Goal: Complete application form

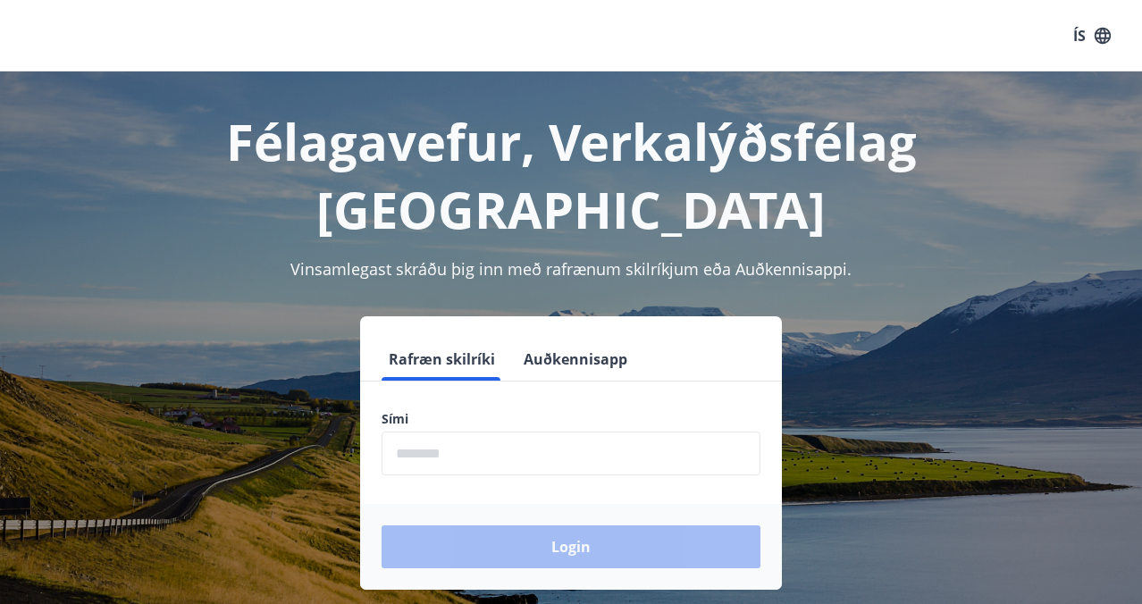
click at [455, 432] on input "phone" at bounding box center [571, 454] width 379 height 44
type input "*"
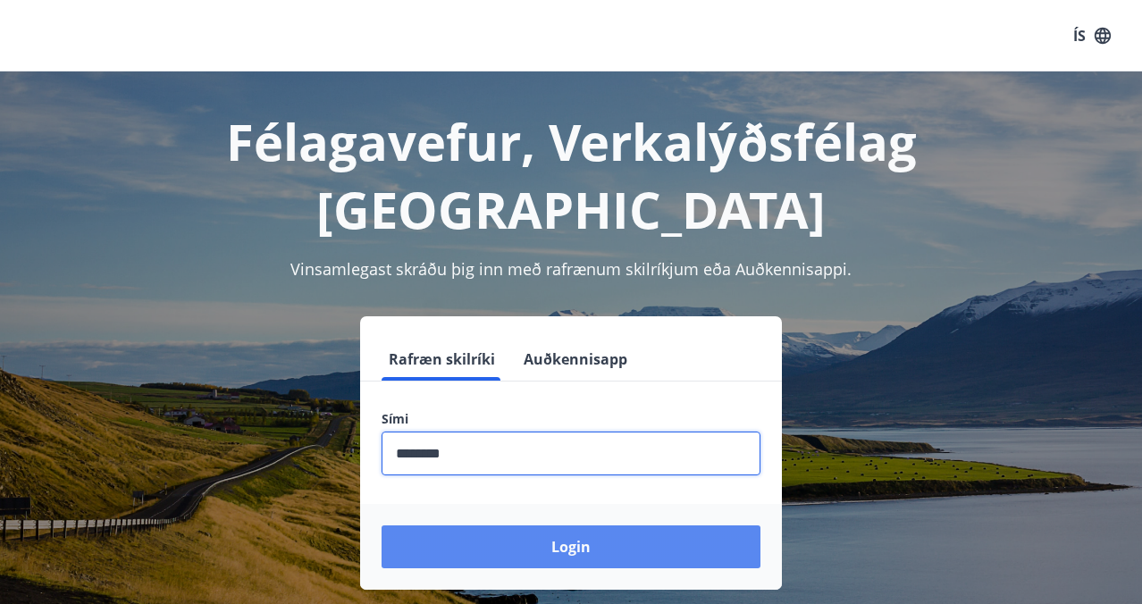
type input "********"
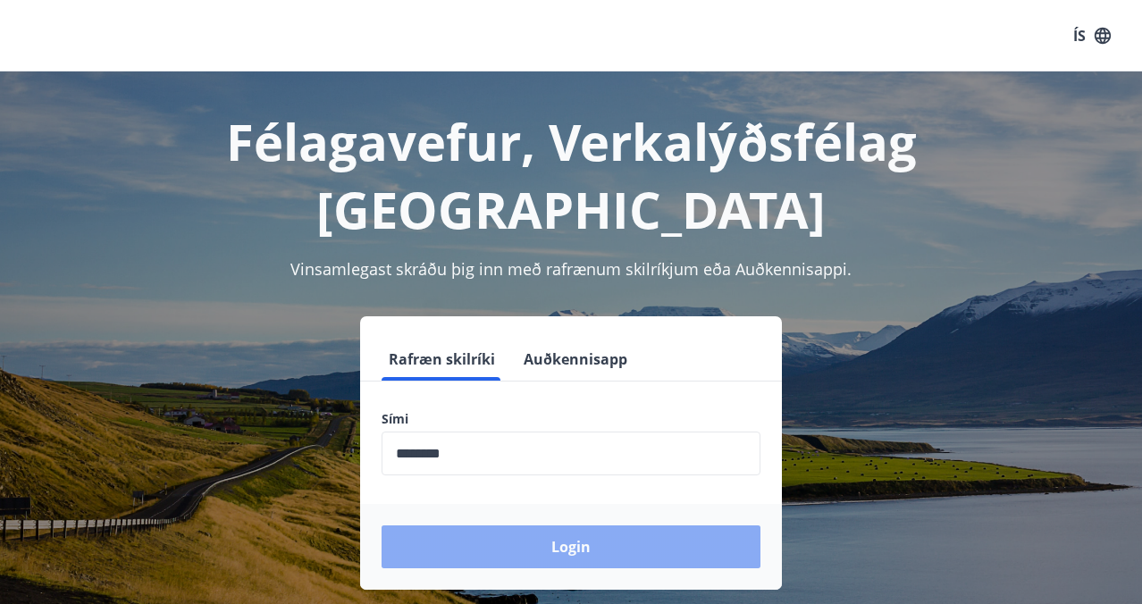
click at [510, 526] on button "Login" at bounding box center [571, 547] width 379 height 43
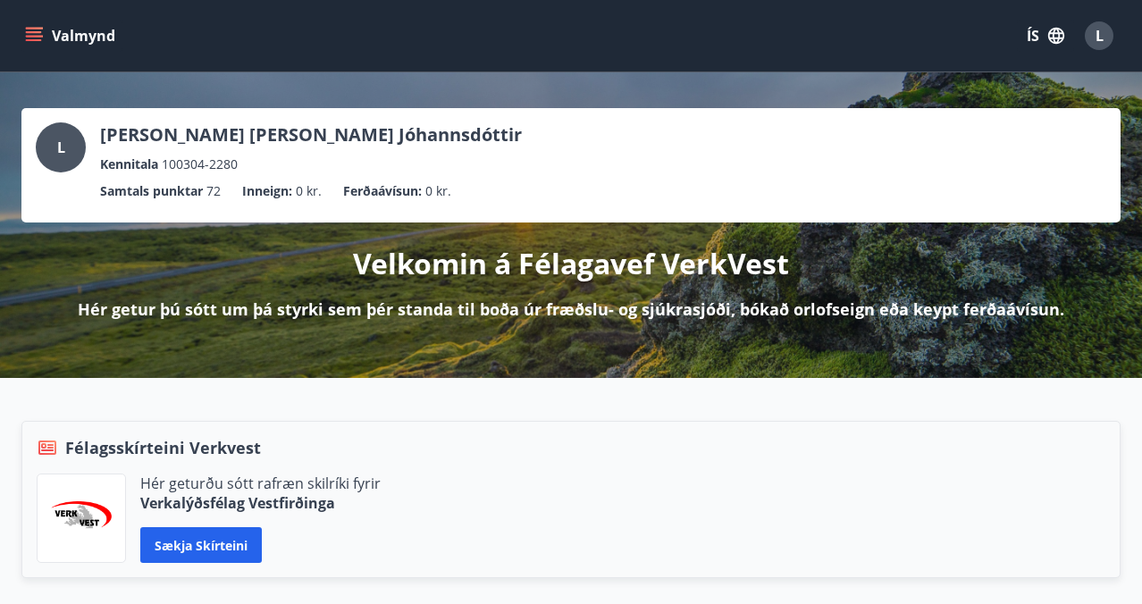
click at [38, 35] on icon "menu" at bounding box center [34, 36] width 18 height 18
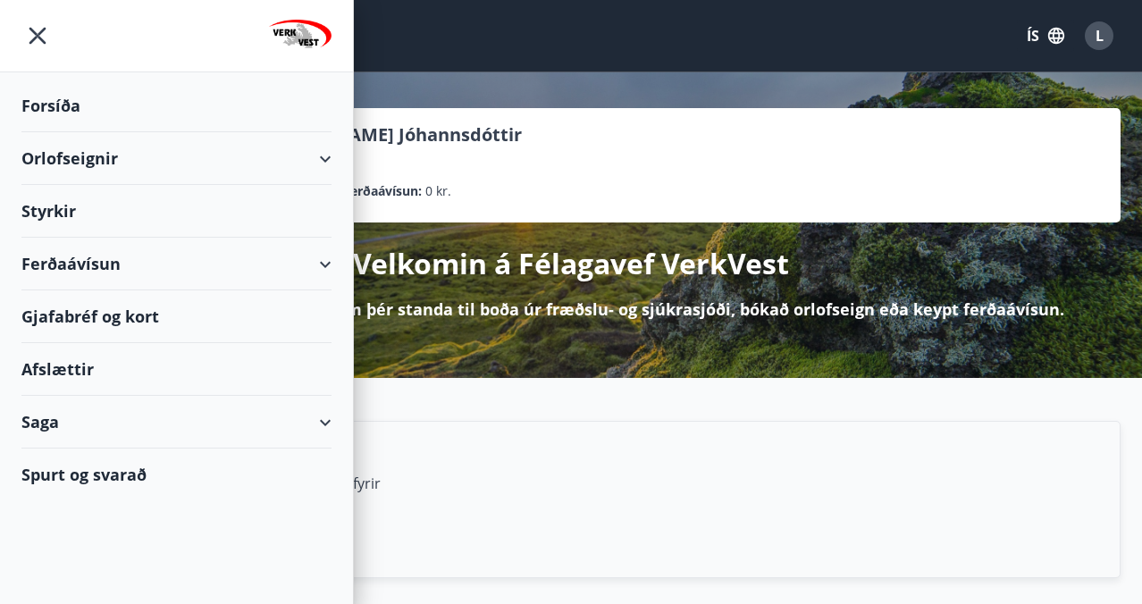
click at [294, 154] on div "Orlofseignir" at bounding box center [176, 158] width 310 height 53
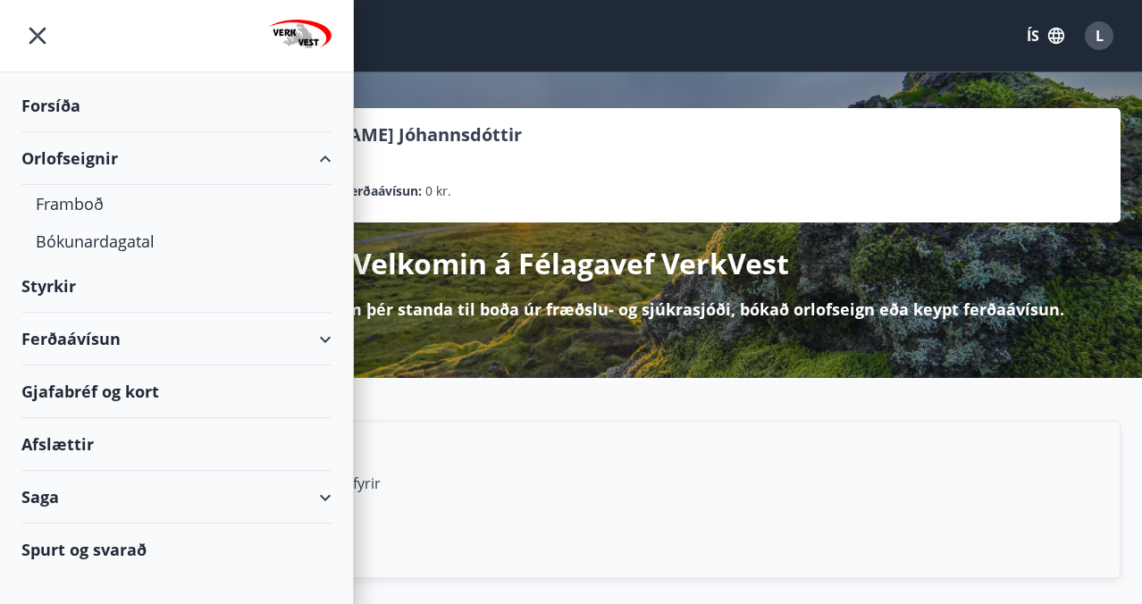
click at [291, 156] on div "Orlofseignir" at bounding box center [176, 158] width 310 height 53
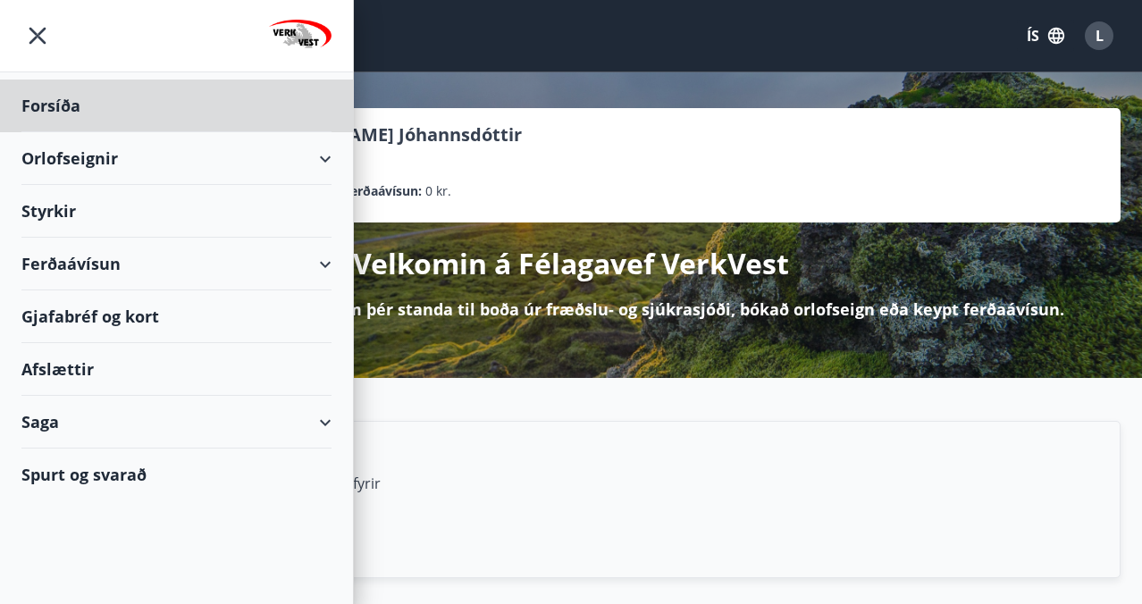
click at [54, 132] on div "Styrkir" at bounding box center [176, 106] width 310 height 53
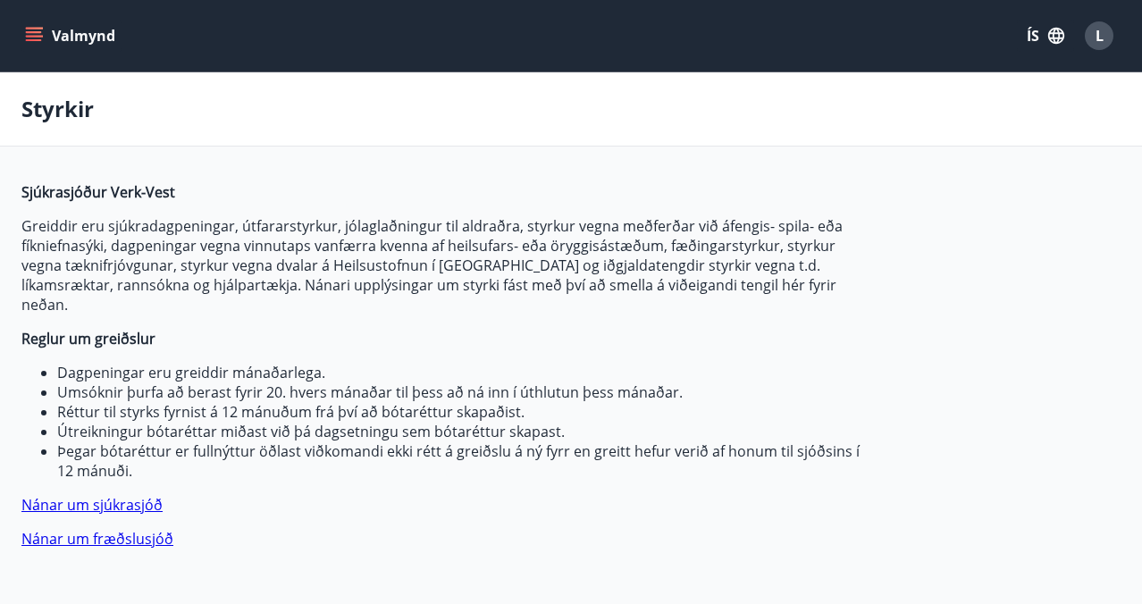
type input "***"
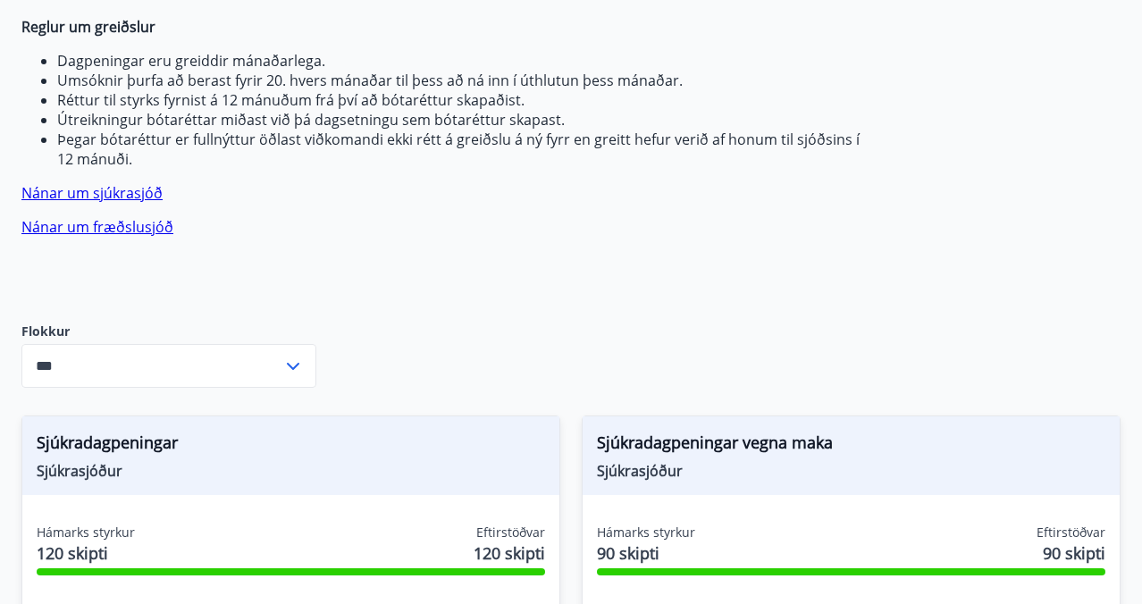
scroll to position [314, 0]
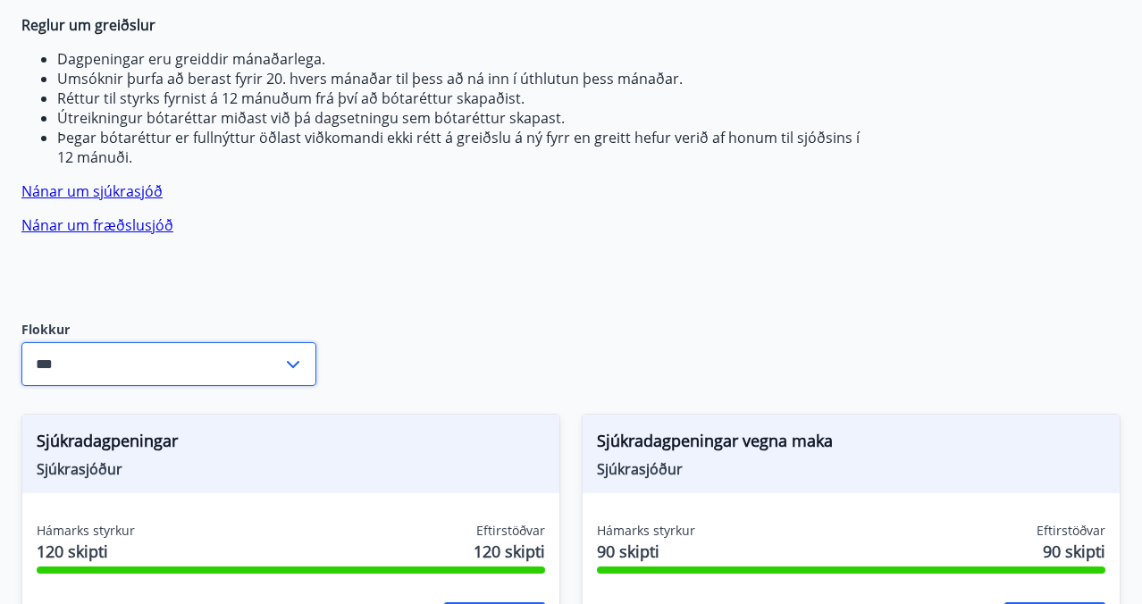
click at [223, 342] on input "***" at bounding box center [151, 364] width 261 height 44
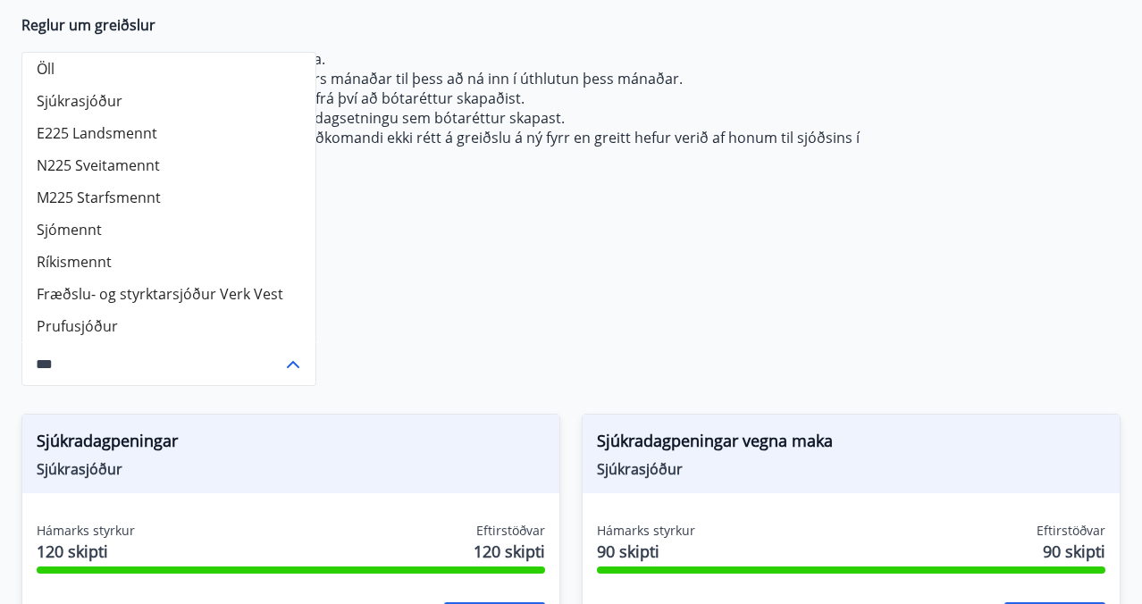
click at [277, 342] on input "***" at bounding box center [151, 364] width 261 height 44
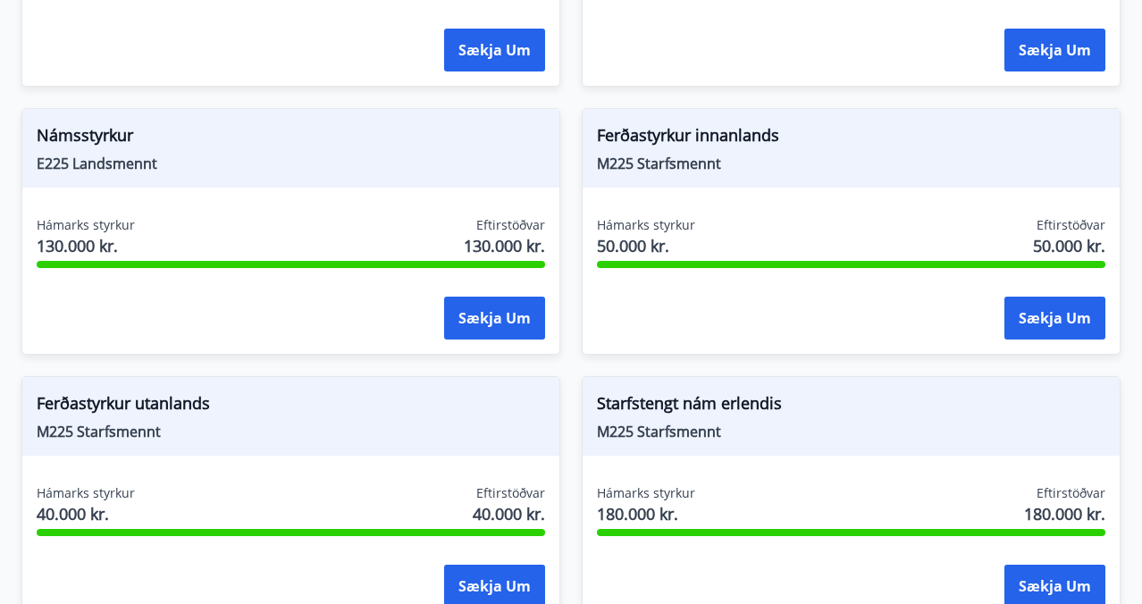
scroll to position [2500, 0]
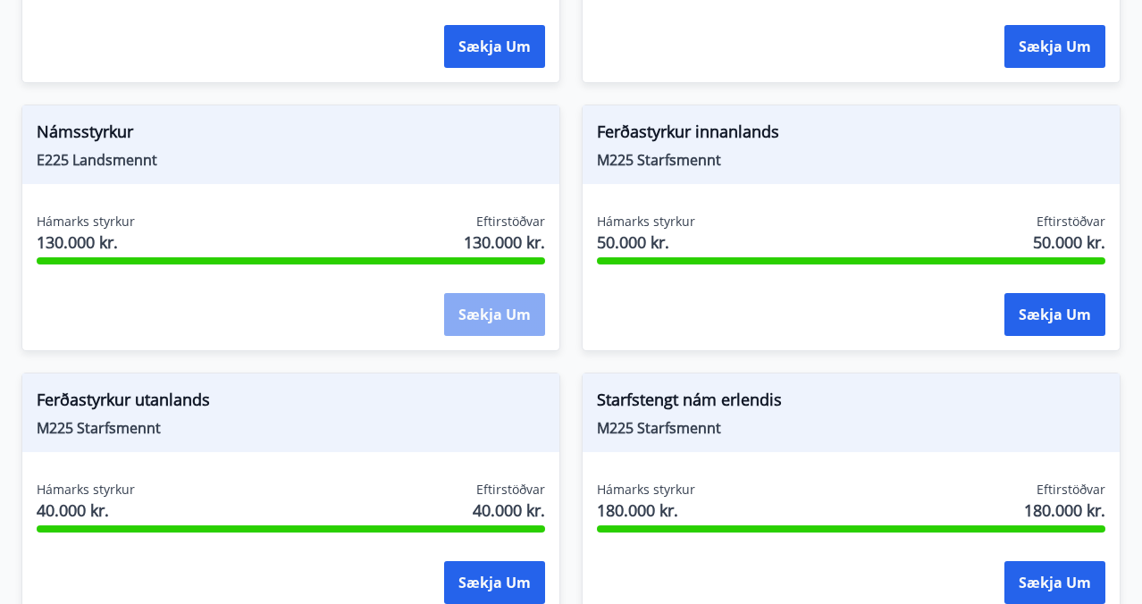
click at [462, 293] on button "Sækja um" at bounding box center [494, 314] width 101 height 43
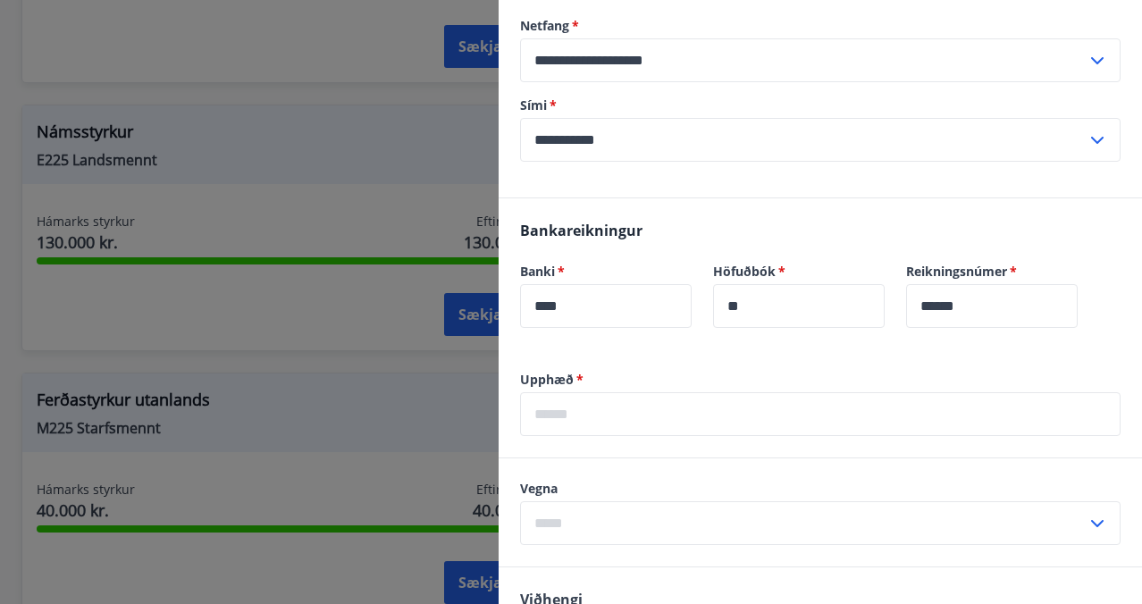
scroll to position [330, 0]
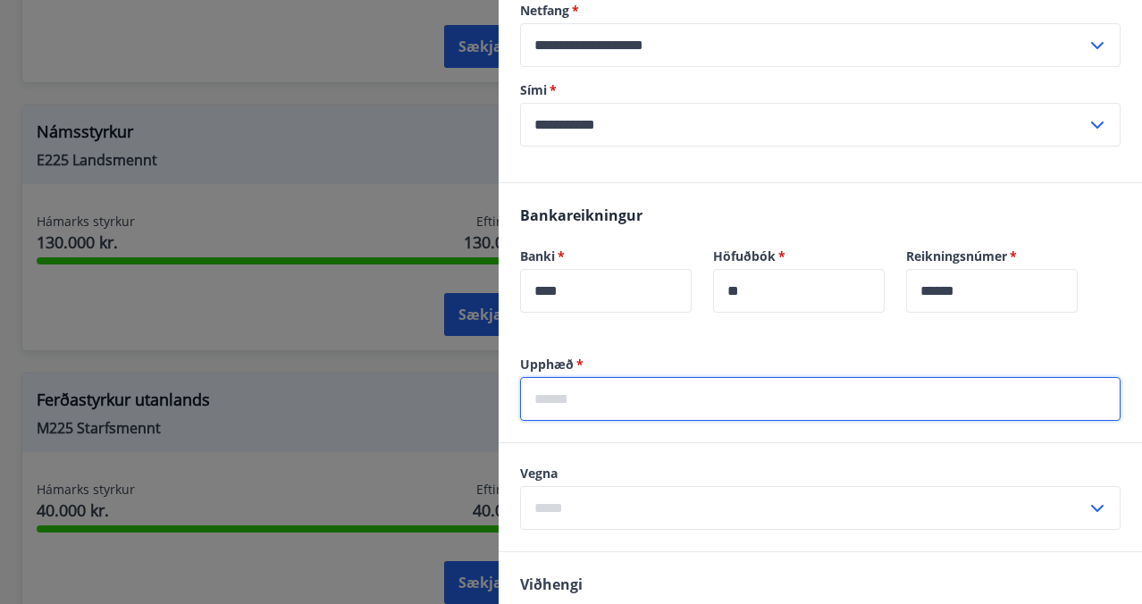
click at [572, 421] on input "text" at bounding box center [820, 399] width 601 height 44
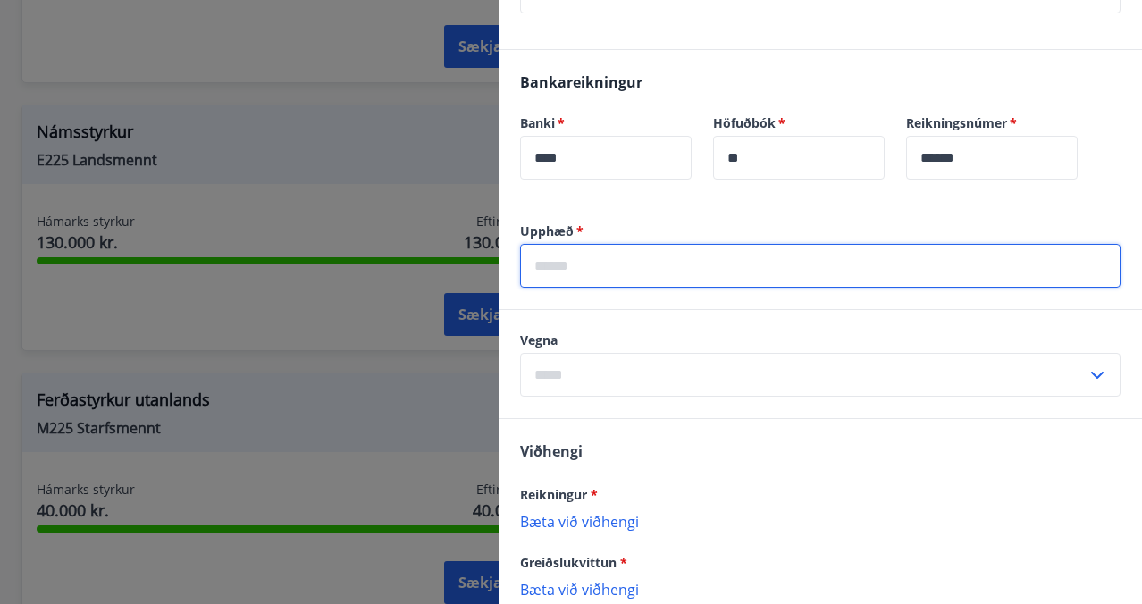
scroll to position [462, 0]
type input "******"
click at [622, 394] on input "text" at bounding box center [803, 376] width 567 height 44
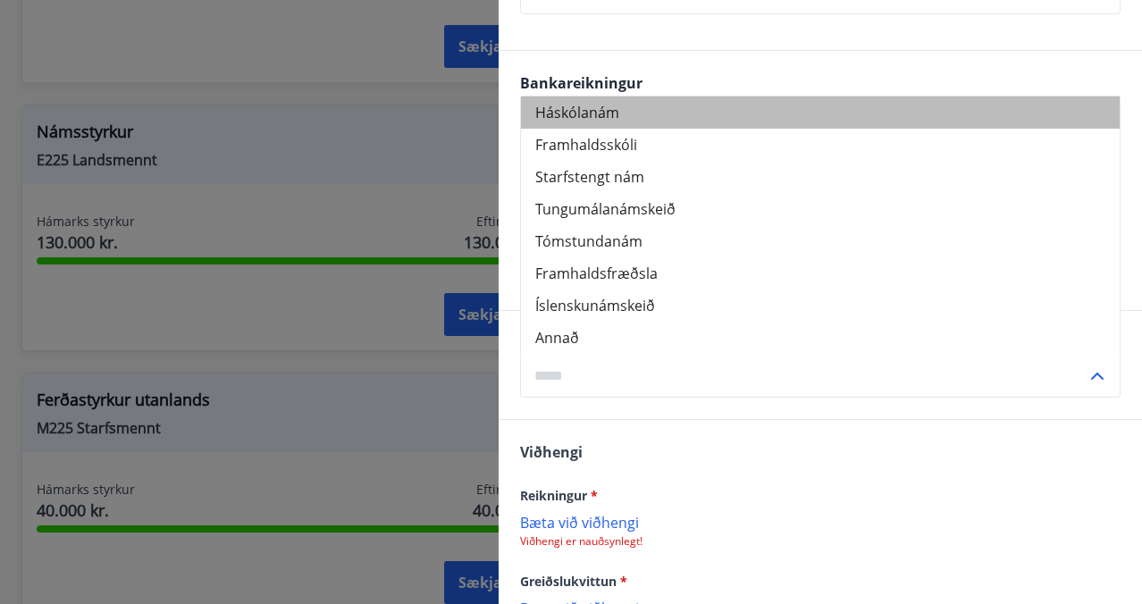
click at [589, 129] on li "Háskólanám" at bounding box center [820, 113] width 599 height 32
type input "**********"
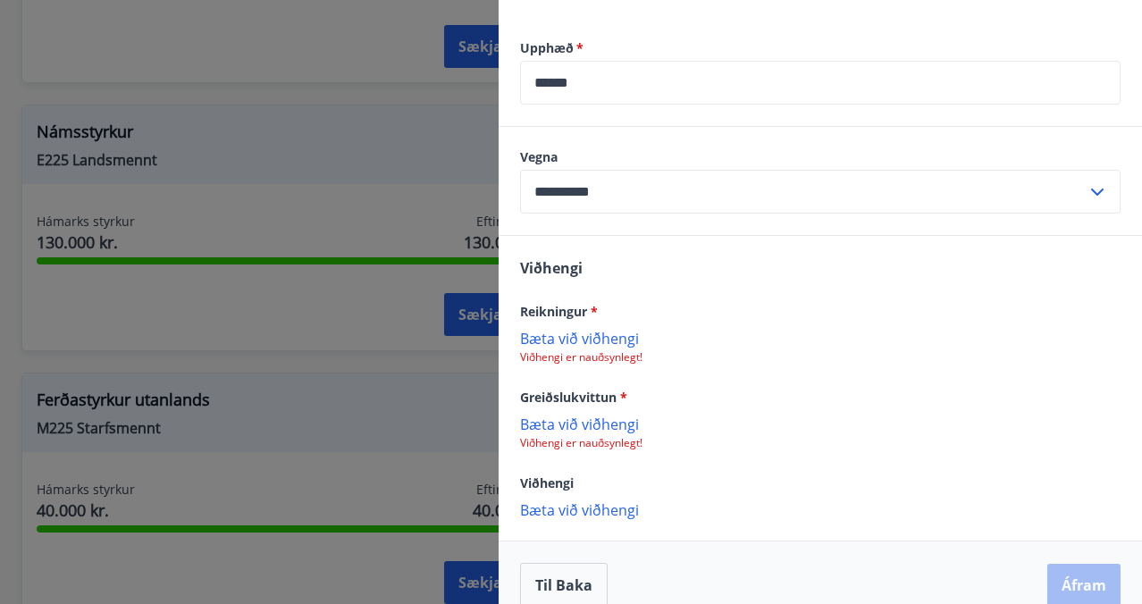
scroll to position [693, 0]
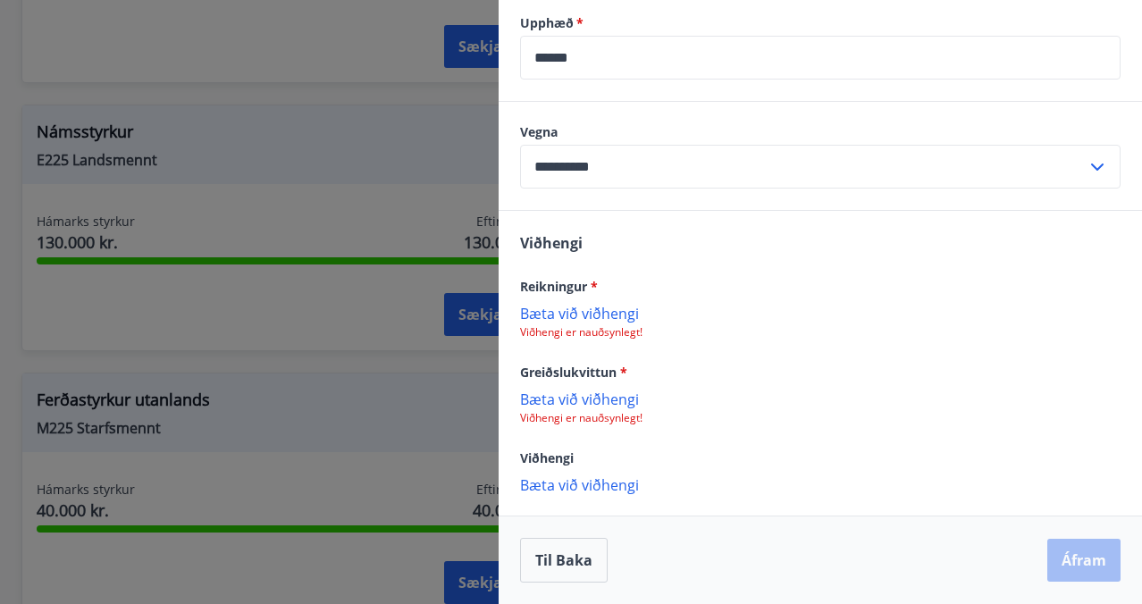
click at [570, 333] on p "Viðhengi er nauðsynlegt!" at bounding box center [820, 332] width 601 height 14
click at [576, 320] on p "Bæta við viðhengi" at bounding box center [820, 313] width 601 height 18
click at [983, 326] on p "Viðhengi er nauðsynlegt!" at bounding box center [820, 332] width 601 height 14
click at [586, 318] on p "Bæta við viðhengi" at bounding box center [820, 313] width 601 height 18
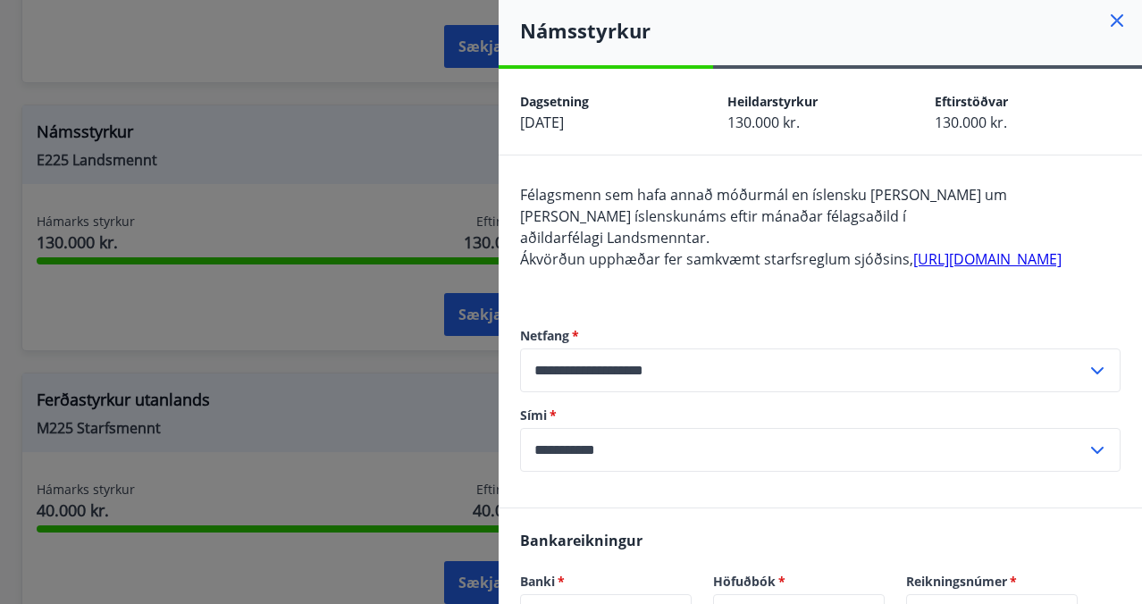
scroll to position [0, 0]
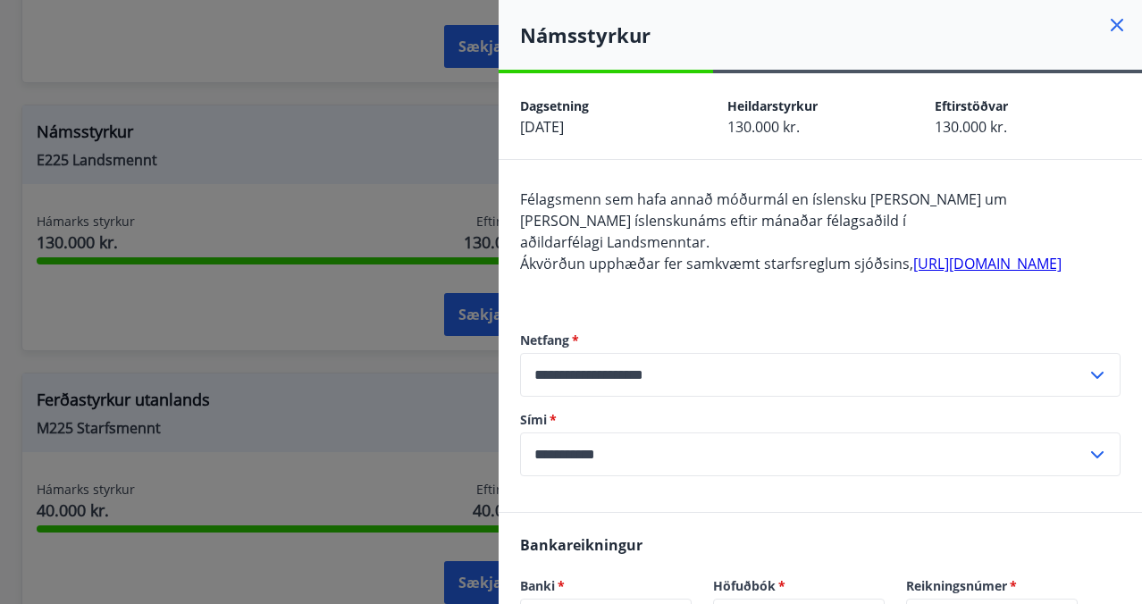
click at [1122, 14] on icon at bounding box center [1117, 24] width 21 height 21
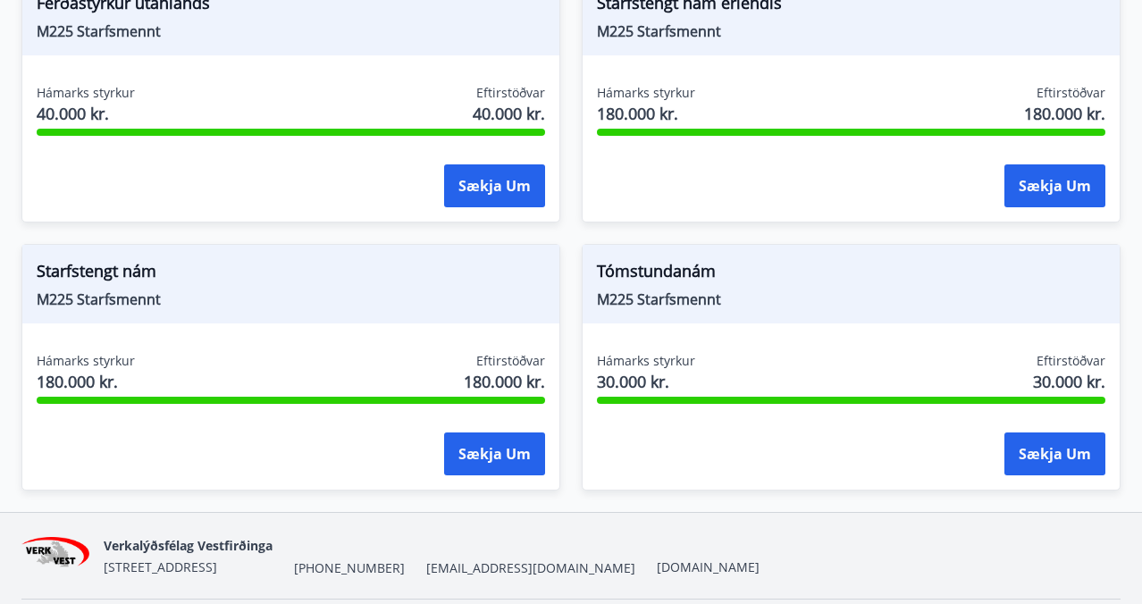
scroll to position [2929, 0]
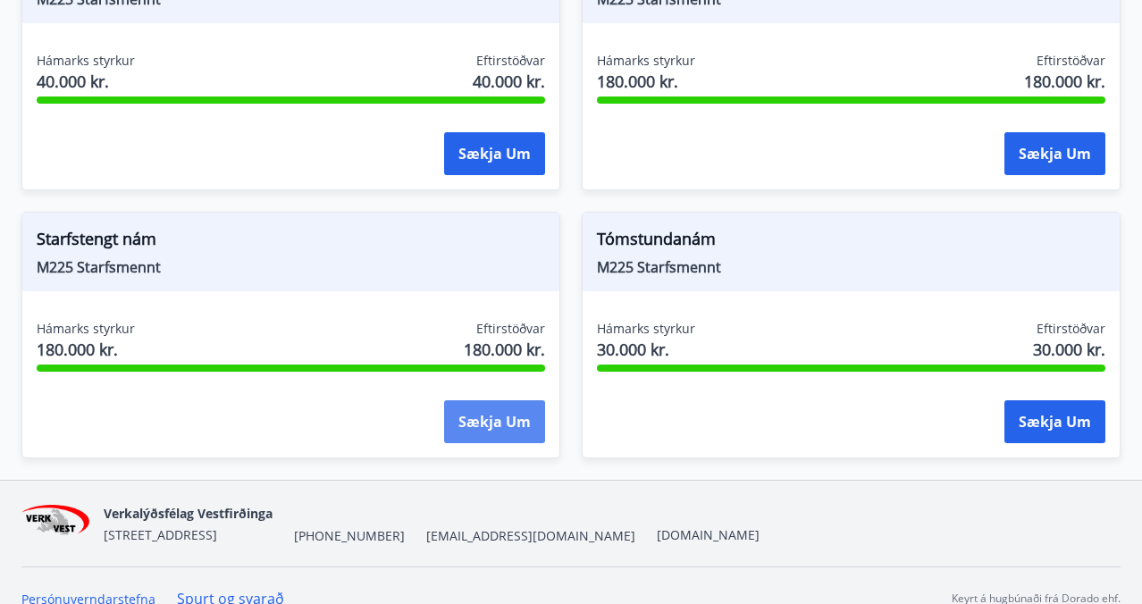
click at [500, 411] on button "Sækja um" at bounding box center [494, 421] width 101 height 43
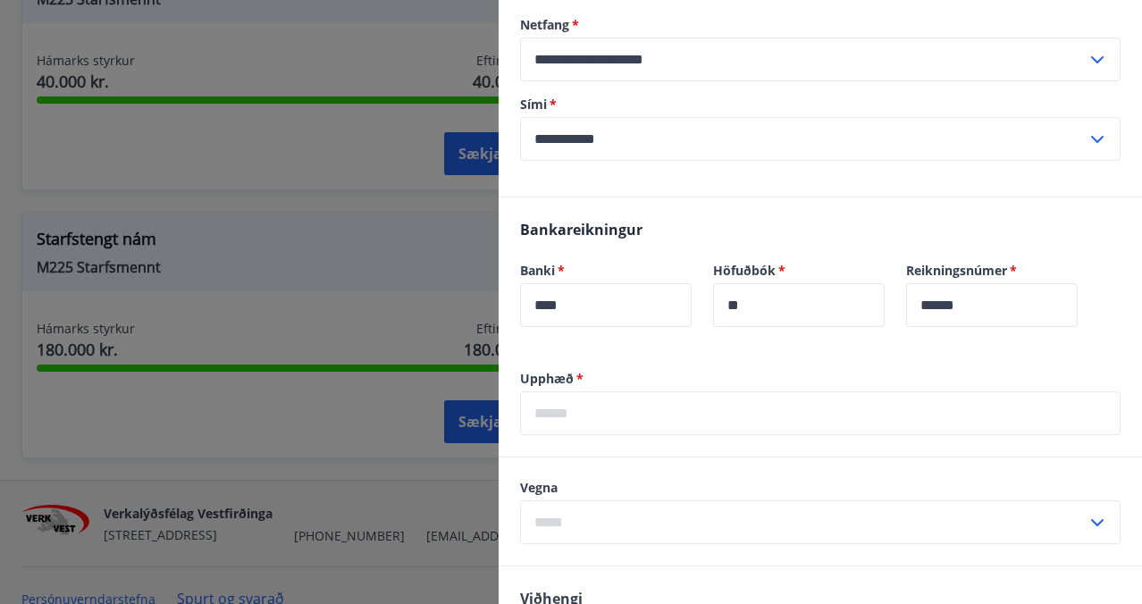
scroll to position [593, 0]
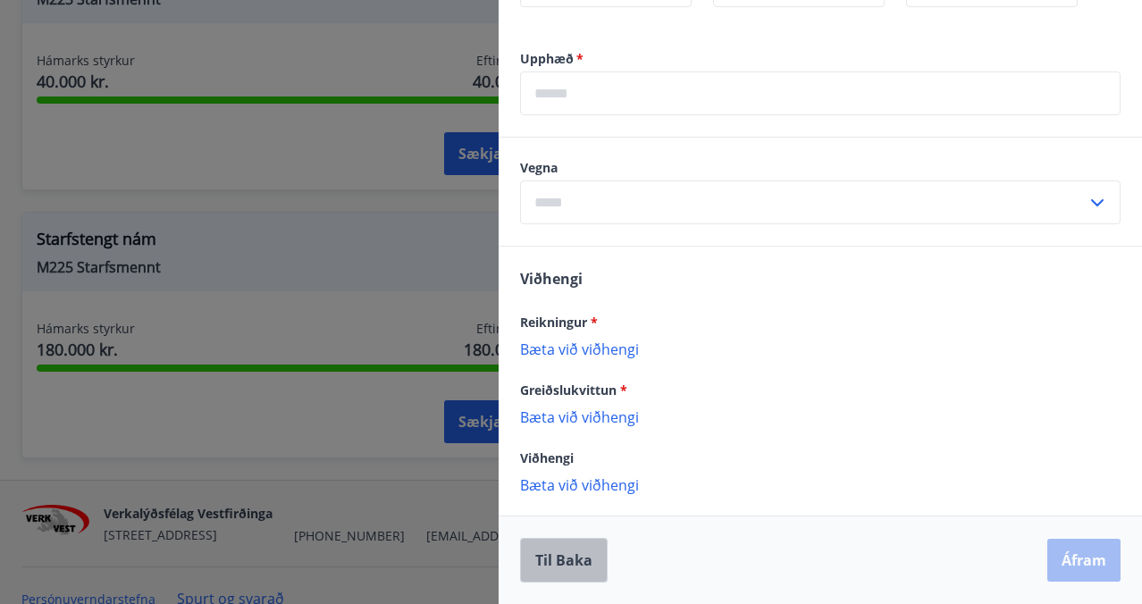
click at [558, 567] on button "Til baka" at bounding box center [564, 560] width 88 height 45
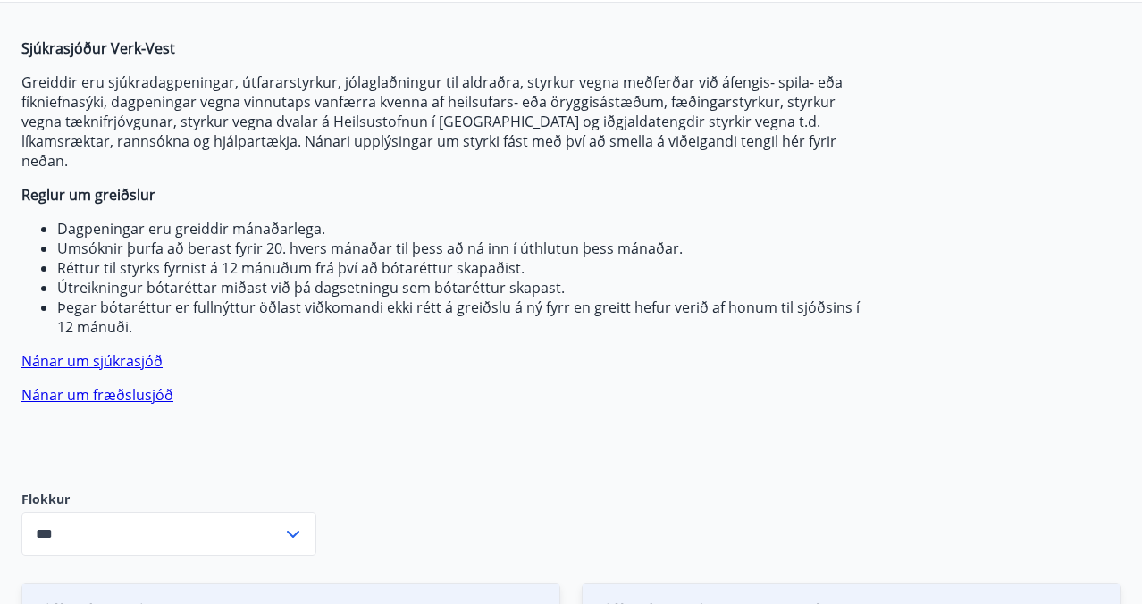
scroll to position [0, 0]
